Goal: Transaction & Acquisition: Subscribe to service/newsletter

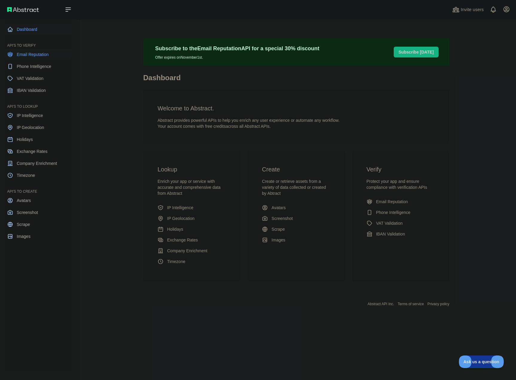
click at [20, 53] on span "Email Reputation" at bounding box center [33, 54] width 32 height 6
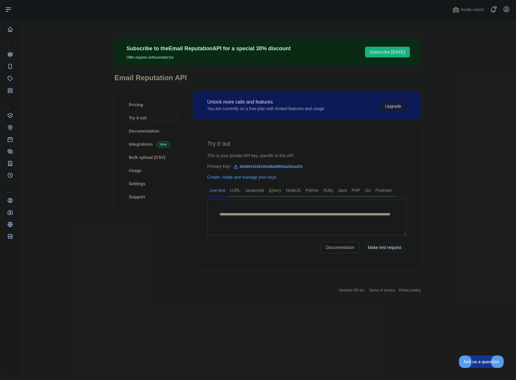
click at [391, 108] on button "Upgrade" at bounding box center [393, 106] width 26 height 11
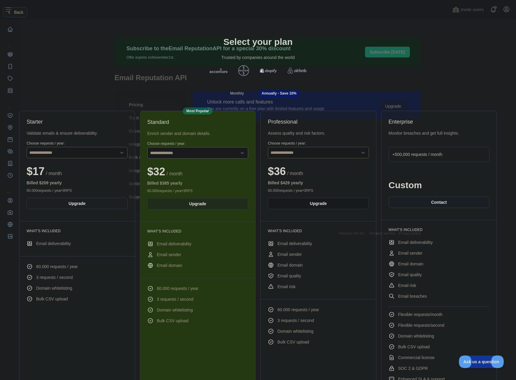
click at [319, 203] on button "Upgrade" at bounding box center [318, 203] width 101 height 11
